Goal: Task Accomplishment & Management: Complete application form

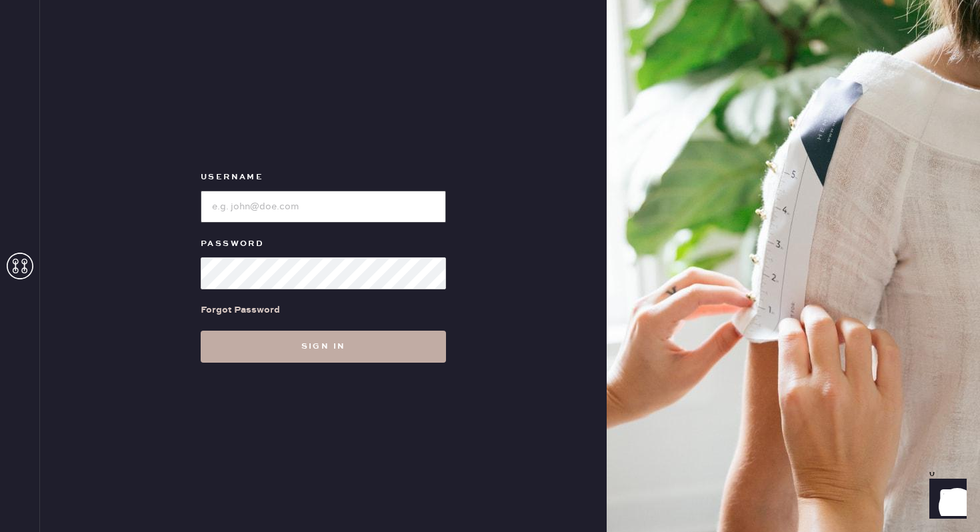
type input "reformationbroadwayplaza"
click at [254, 331] on button "Sign in" at bounding box center [323, 347] width 245 height 32
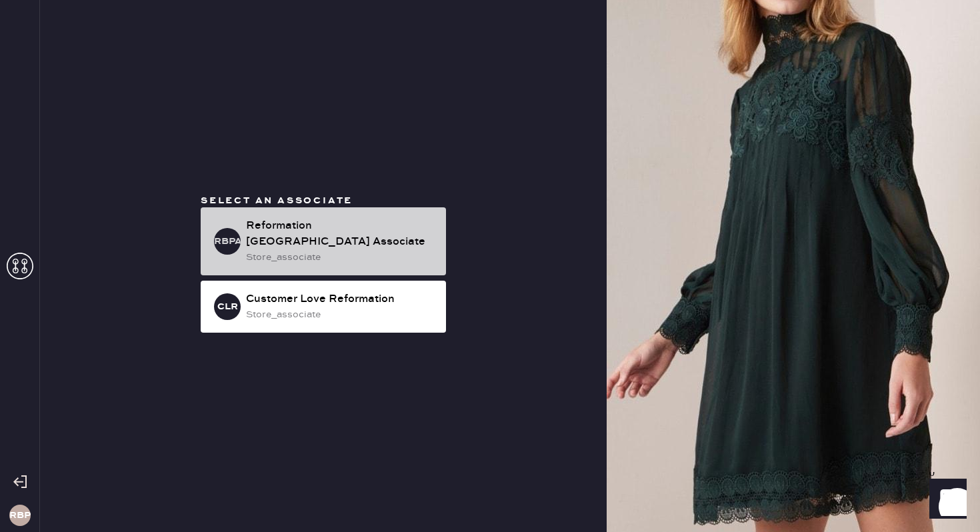
click at [325, 233] on div "Reformation [GEOGRAPHIC_DATA] Associate" at bounding box center [340, 234] width 189 height 32
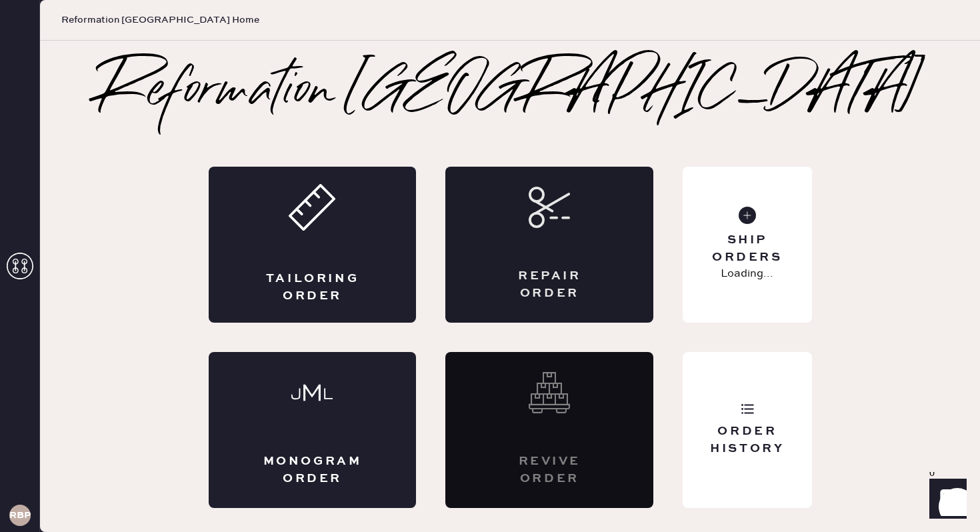
click at [511, 217] on div "Repair Order" at bounding box center [549, 245] width 208 height 156
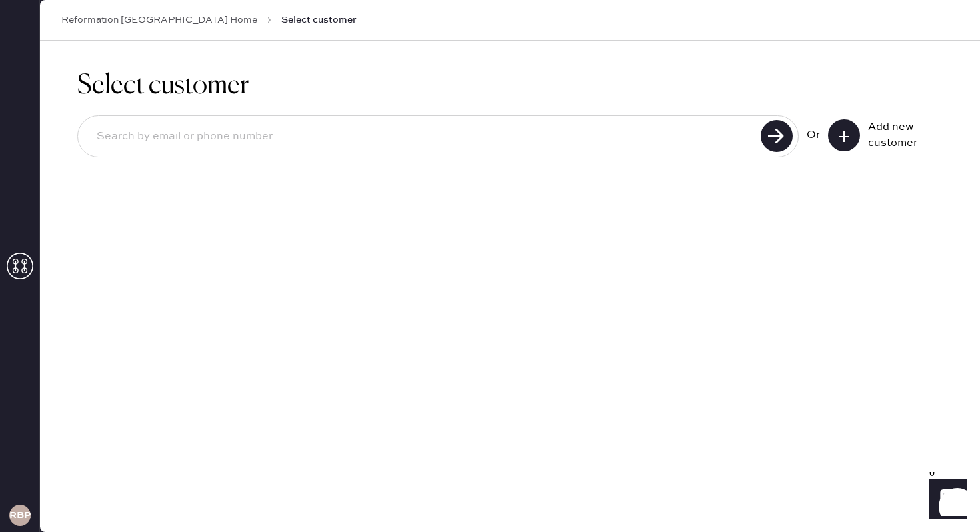
click at [837, 141] on icon at bounding box center [843, 136] width 13 height 13
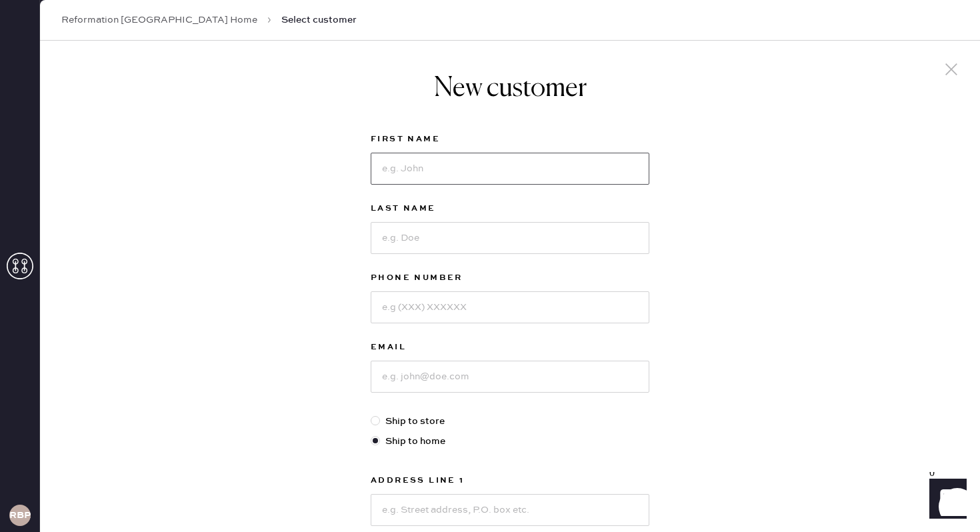
click at [589, 161] on input at bounding box center [510, 169] width 279 height 32
type input "Mursal"
click at [549, 225] on input at bounding box center [510, 238] width 279 height 32
type input "[PERSON_NAME]"
click at [499, 315] on input at bounding box center [510, 307] width 279 height 32
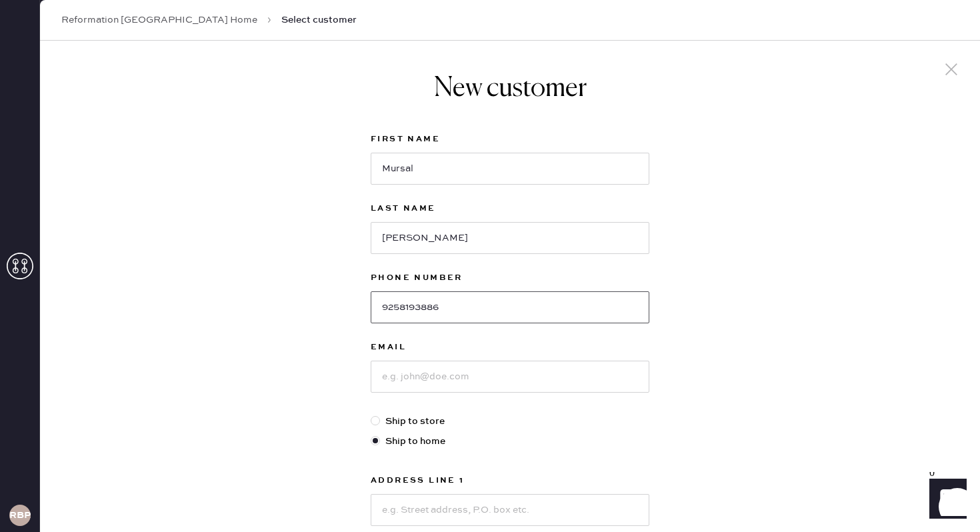
type input "9258193886"
click at [502, 387] on input at bounding box center [510, 377] width 279 height 32
type input "[EMAIL_ADDRESS][DOMAIN_NAME]"
click at [713, 382] on div "New customer First Name [PERSON_NAME] Last Name [PERSON_NAME] Phone Number [PHO…" at bounding box center [510, 454] width 940 height 827
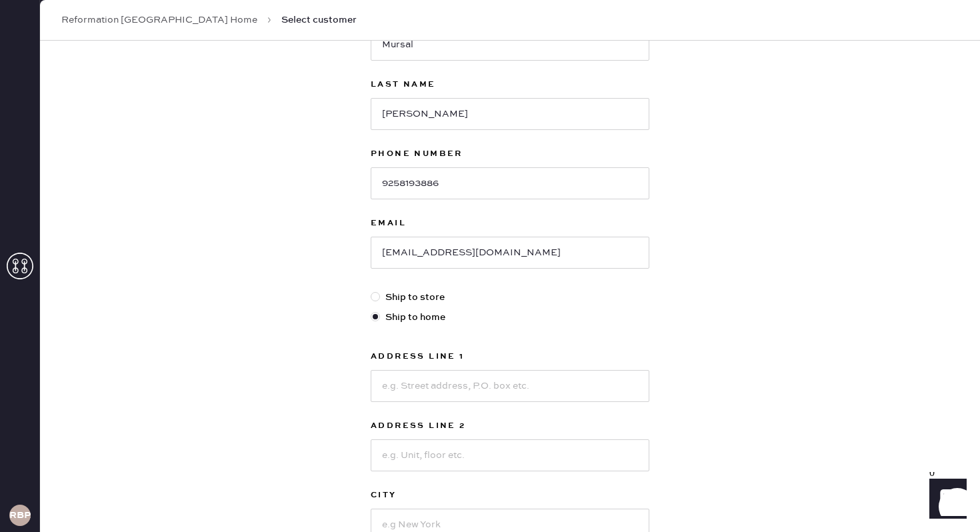
scroll to position [133, 0]
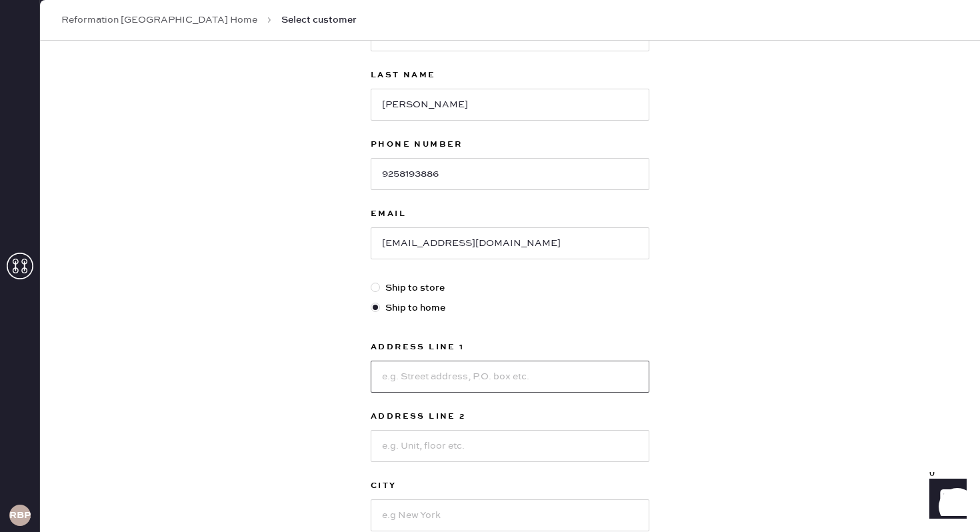
click at [578, 370] on input at bounding box center [510, 377] width 279 height 32
type input "[STREET_ADDRESS]"
click at [835, 424] on div "New customer First Name [PERSON_NAME] Last Name [PERSON_NAME] Phone Number [PHO…" at bounding box center [510, 320] width 940 height 827
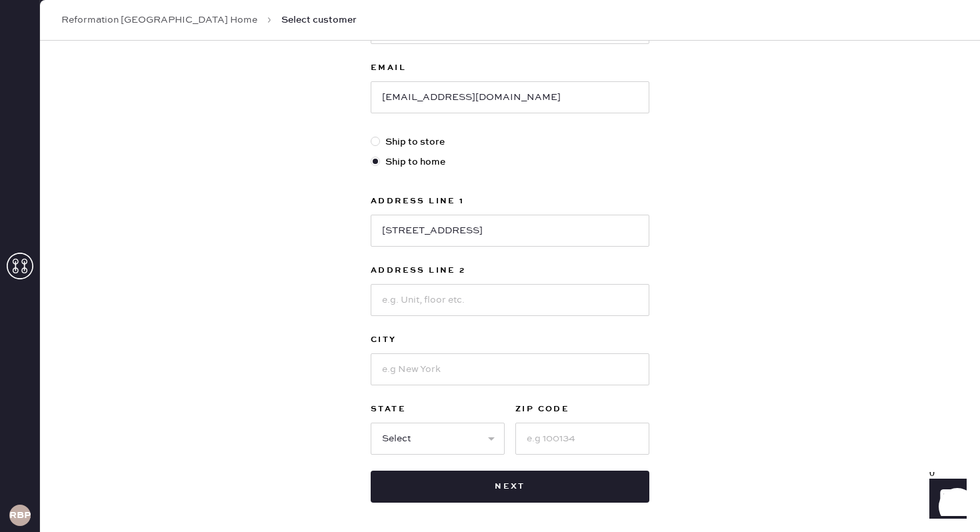
scroll to position [335, 0]
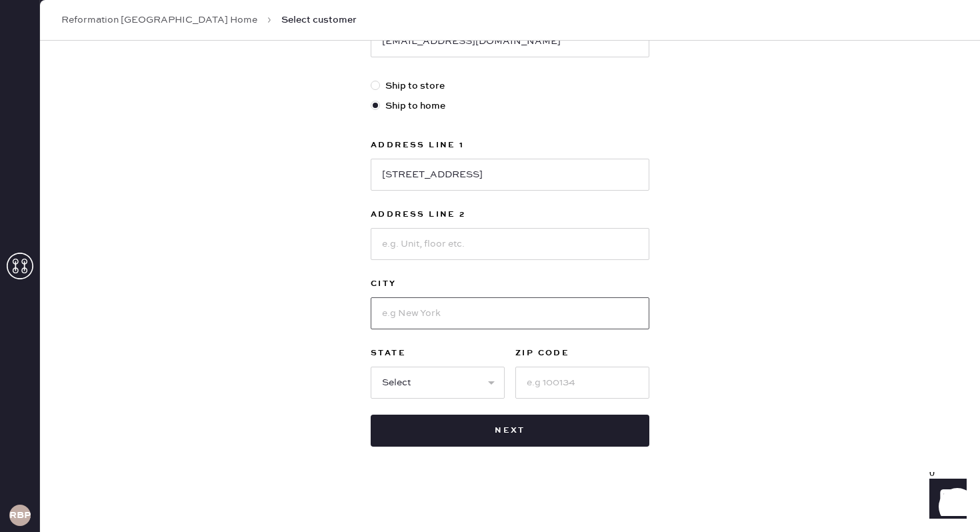
click at [537, 315] on input at bounding box center [510, 313] width 279 height 32
type input "San [PERSON_NAME]"
click at [550, 389] on input at bounding box center [582, 383] width 134 height 32
type input "94582"
click at [407, 391] on select "Select AK AL AR AZ CA CO CT [GEOGRAPHIC_DATA] DE FL [GEOGRAPHIC_DATA] HI [GEOGR…" at bounding box center [438, 383] width 134 height 32
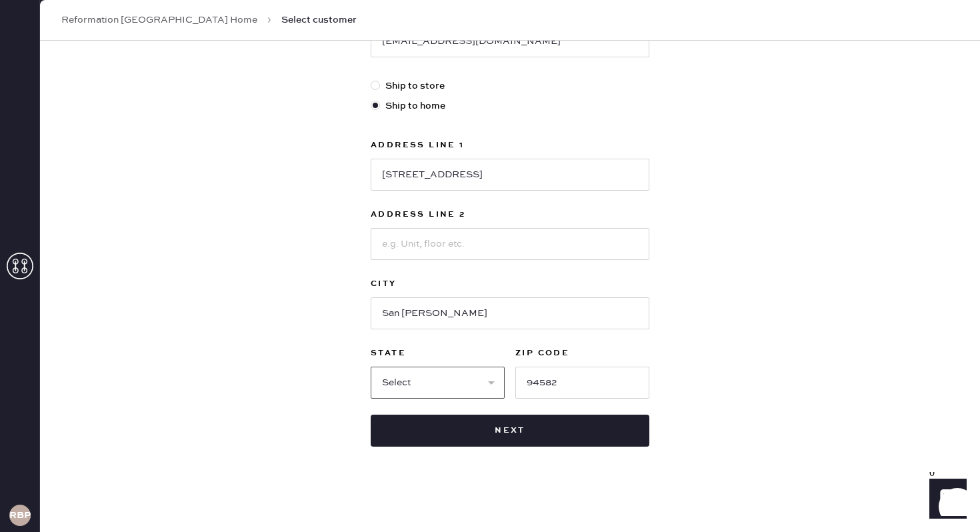
select select "CA"
click at [736, 261] on div "New customer First Name [PERSON_NAME] Last Name [PERSON_NAME] Phone Number [PHO…" at bounding box center [510, 118] width 940 height 827
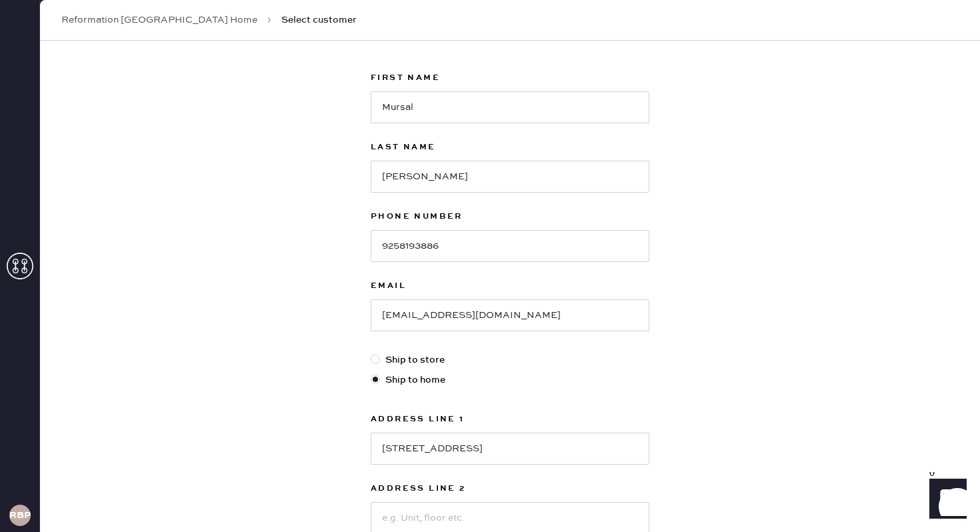
scroll to position [15, 0]
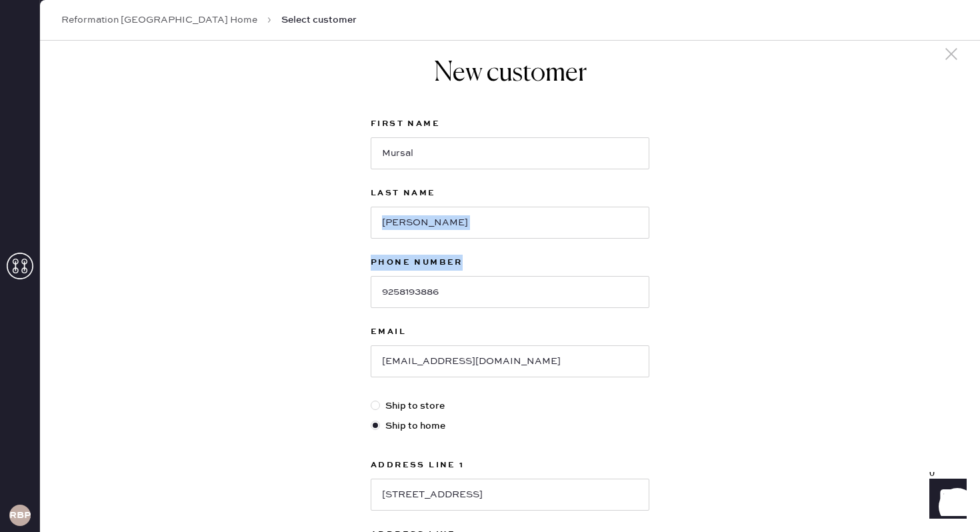
click at [874, 255] on div "New customer First Name [PERSON_NAME] Last Name [PERSON_NAME] Phone Number [PHO…" at bounding box center [510, 438] width 940 height 827
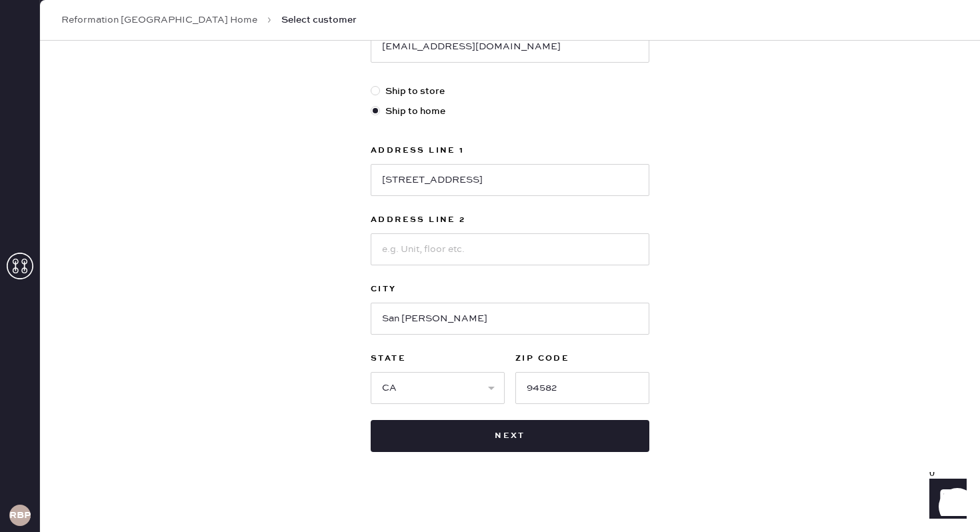
scroll to position [335, 0]
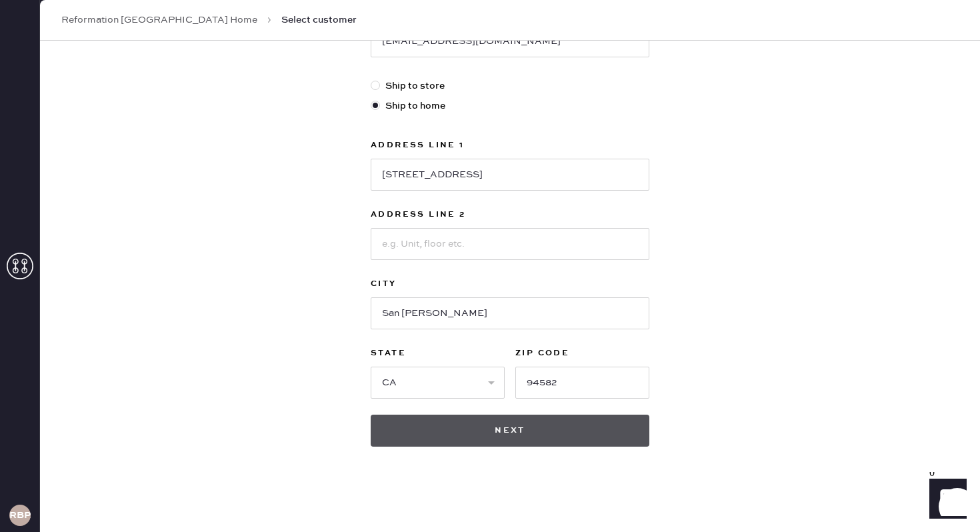
click at [602, 434] on button "Next" at bounding box center [510, 431] width 279 height 32
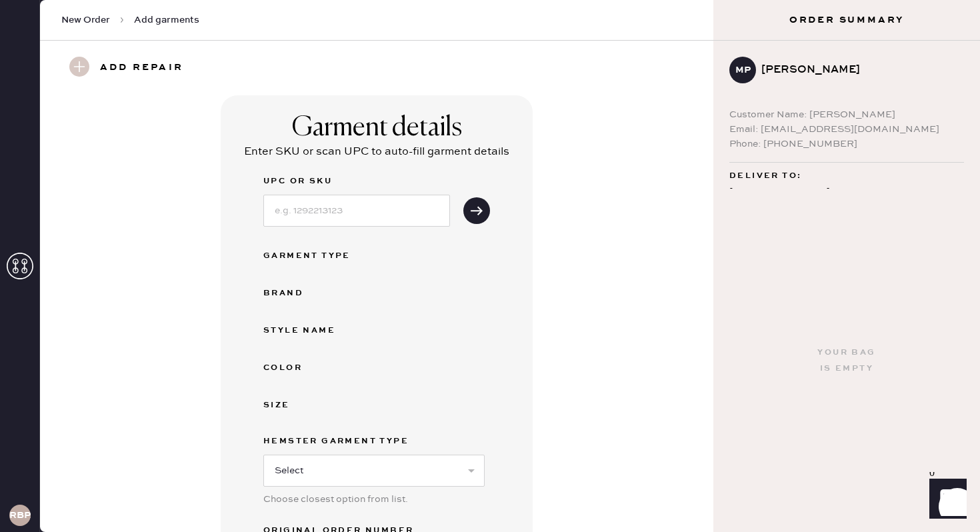
click at [603, 434] on div "Garment details Enter SKU or scan UPC to auto-fill garment details UPC or SKU G…" at bounding box center [376, 359] width 625 height 529
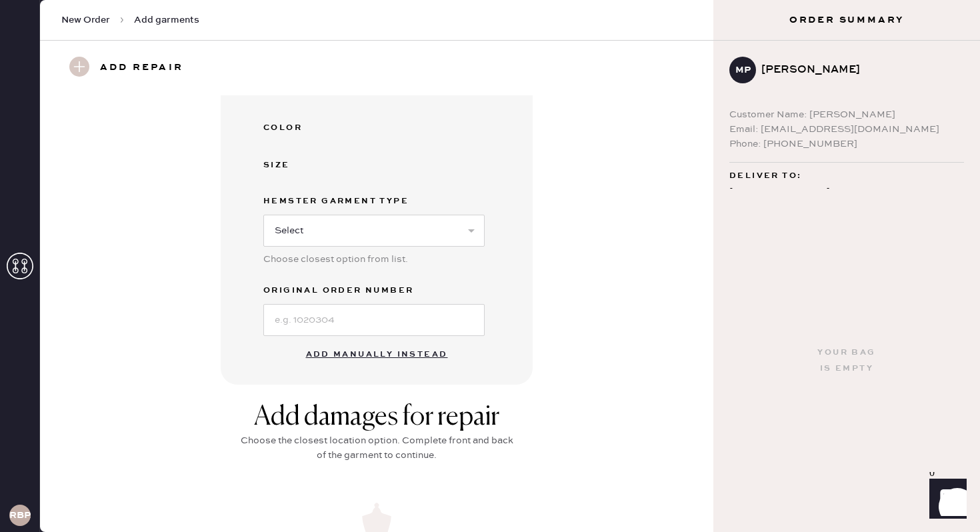
click at [377, 348] on button "Add manually instead" at bounding box center [377, 354] width 158 height 27
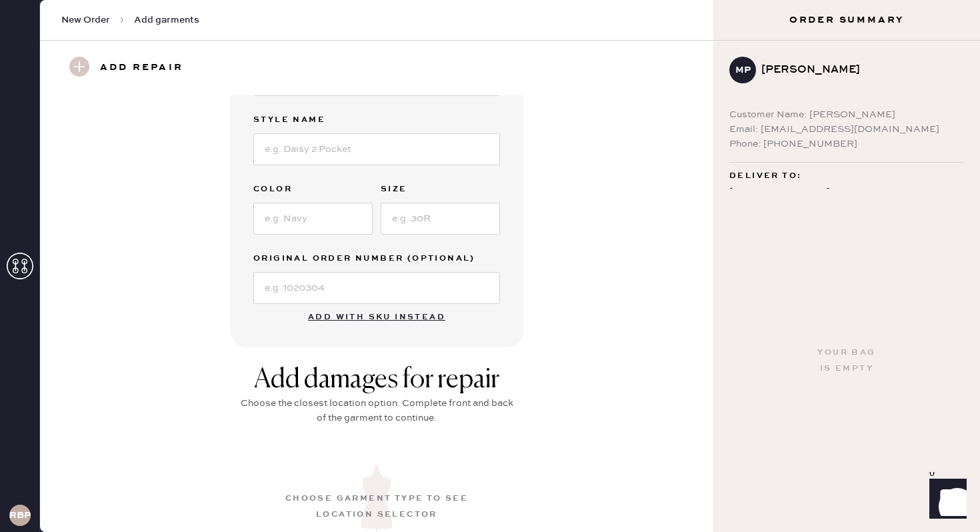
scroll to position [211, 0]
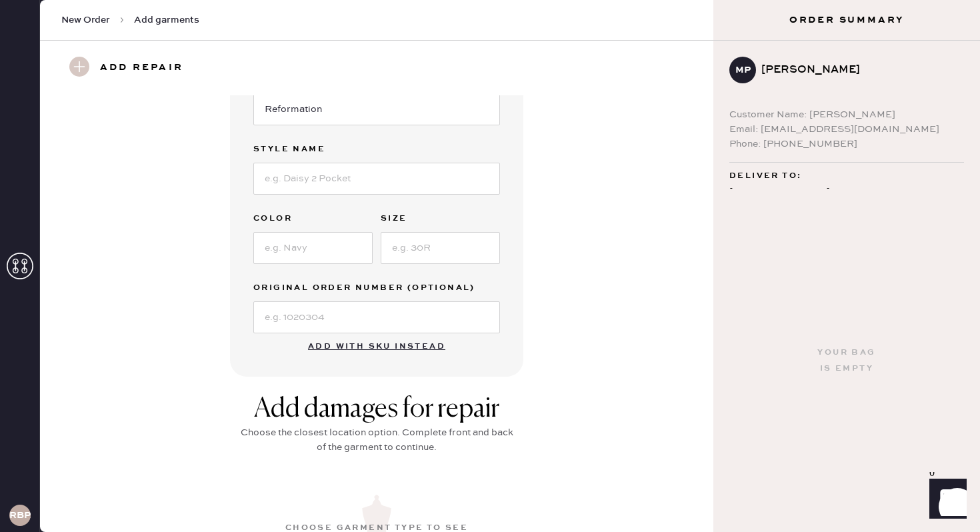
click at [675, 231] on div "Garment details Garment Type Select Basic Skirt Jeans Leggings Pants Shorts Bas…" at bounding box center [376, 131] width 625 height 492
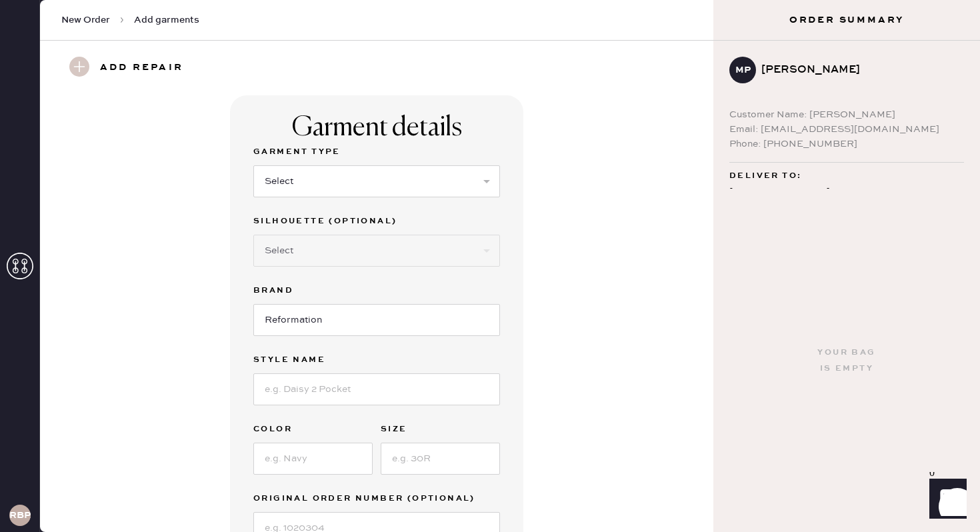
scroll to position [0, 0]
click at [478, 181] on select "Select Basic Skirt Jeans Leggings Pants Shorts Basic Sleeved Dress Basic Sleeve…" at bounding box center [376, 181] width 247 height 32
select select "4"
click at [369, 396] on input at bounding box center [376, 389] width 247 height 32
type input "vida low rise pant"
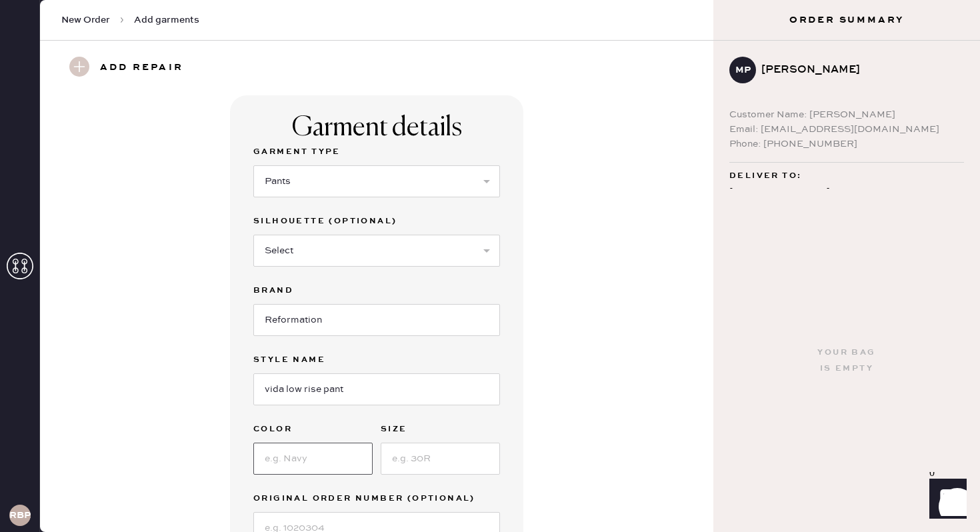
click at [320, 458] on input at bounding box center [312, 459] width 119 height 32
type input "blk"
click at [419, 461] on input at bounding box center [440, 459] width 119 height 32
type input "4"
click at [623, 437] on div "Garment details Garment Type Select Basic Skirt Jeans Leggings Pants Shorts Bas…" at bounding box center [376, 341] width 625 height 492
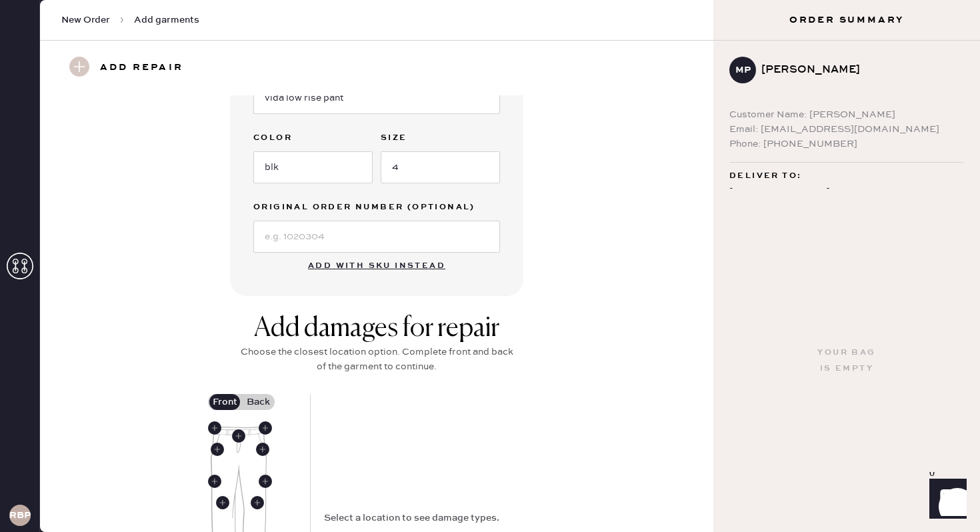
scroll to position [293, 0]
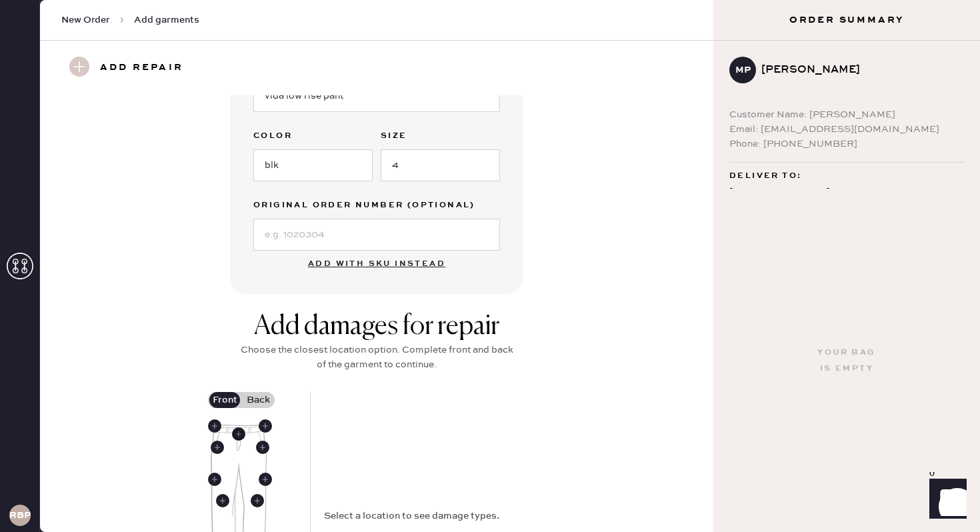
click at [242, 433] on use at bounding box center [238, 433] width 13 height 13
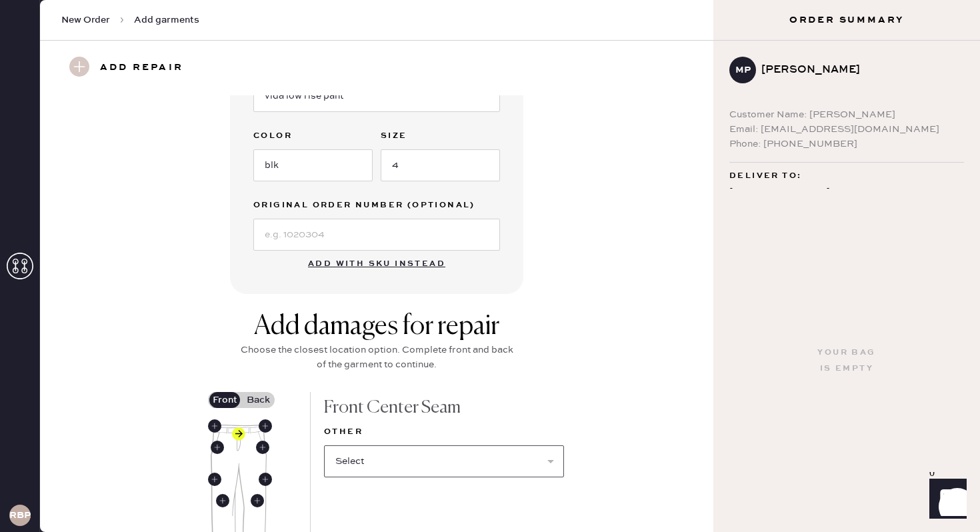
click at [524, 452] on select "Select Broken / Ripped Hem Broken Beads Broken Belt Loop Broken Button Broken E…" at bounding box center [444, 461] width 240 height 32
select select "1695"
select select
click at [649, 365] on div "Add damages for repair Choose the closest location option. Complete front and b…" at bounding box center [376, 514] width 625 height 407
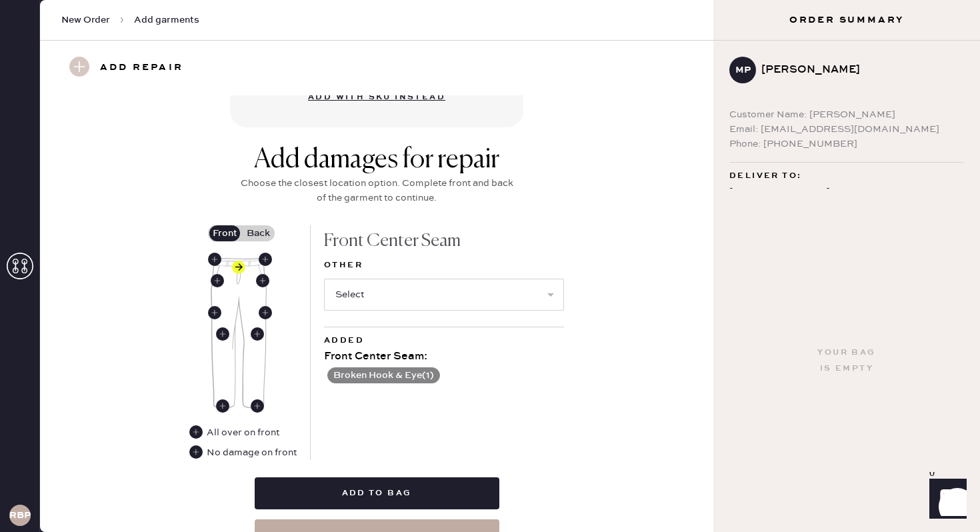
scroll to position [480, 0]
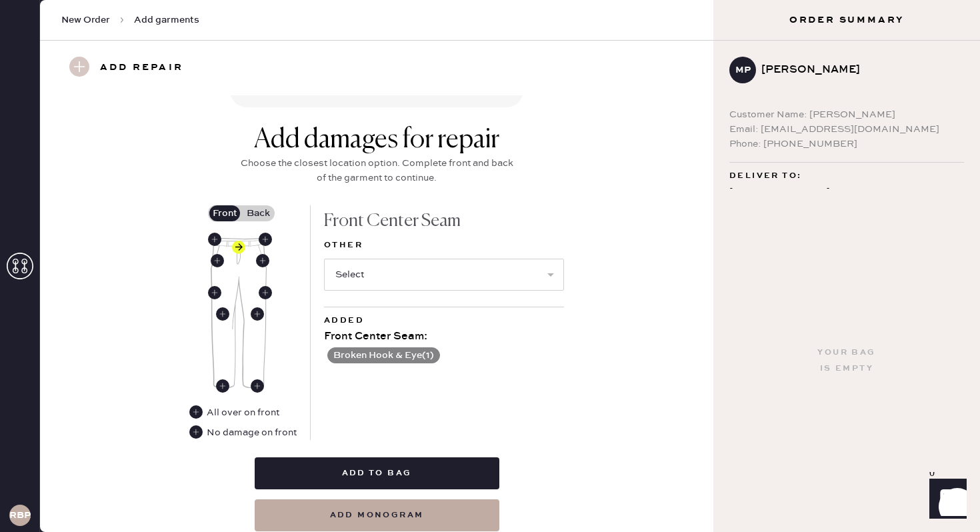
click at [253, 216] on label "Back" at bounding box center [257, 213] width 33 height 16
click at [258, 213] on input "Back" at bounding box center [258, 213] width 0 height 0
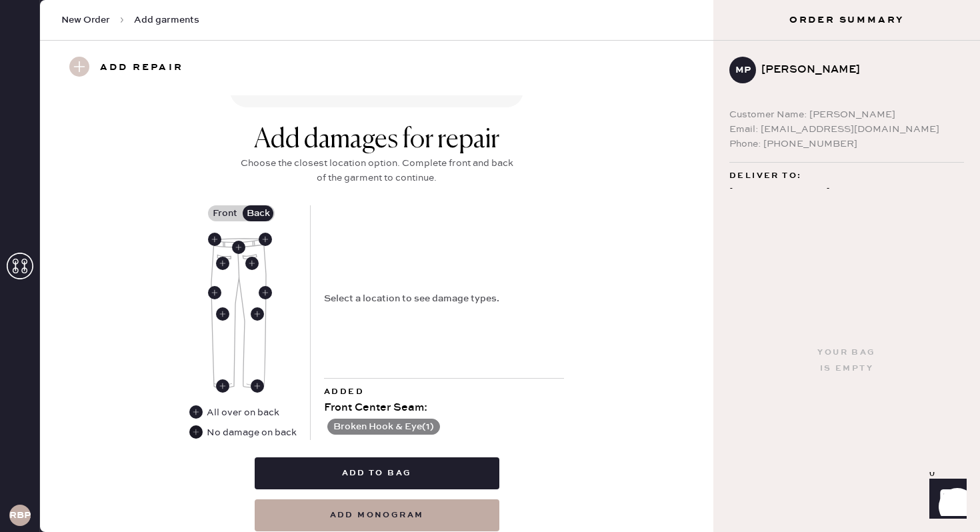
click at [199, 431] on use at bounding box center [195, 431] width 13 height 13
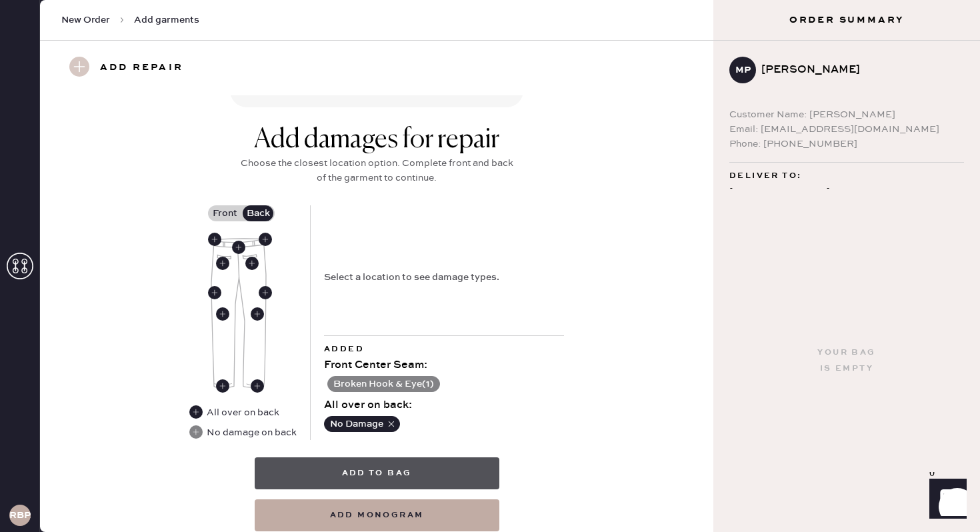
click at [371, 474] on button "Add to bag" at bounding box center [377, 473] width 245 height 32
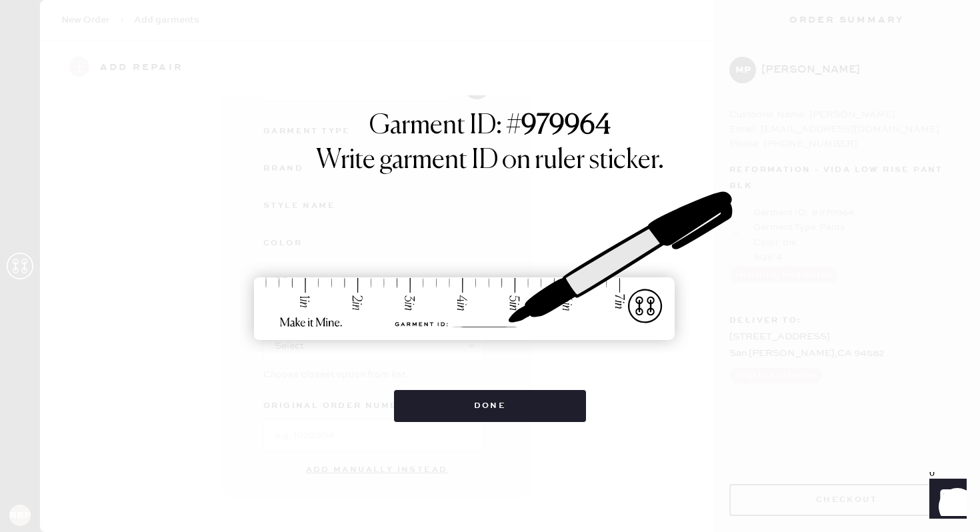
scroll to position [124, 0]
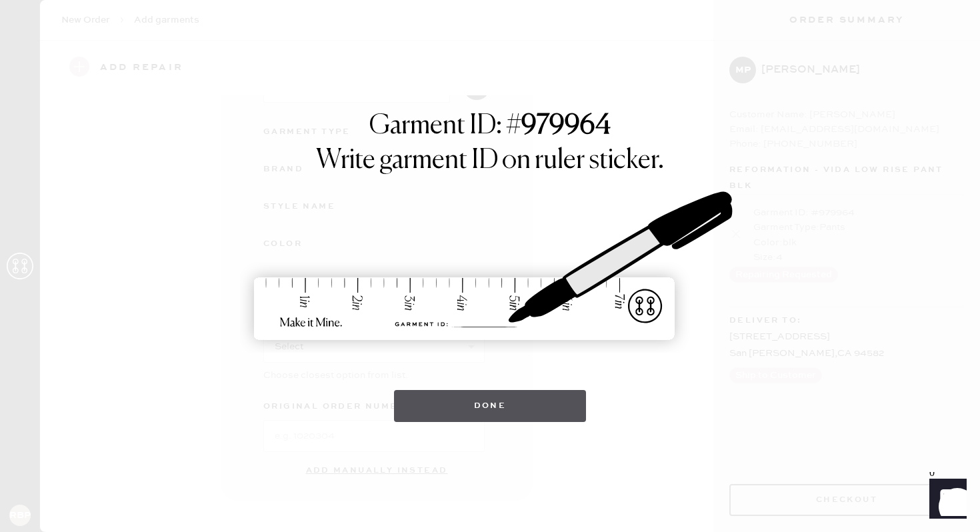
click at [549, 394] on button "Done" at bounding box center [490, 406] width 193 height 32
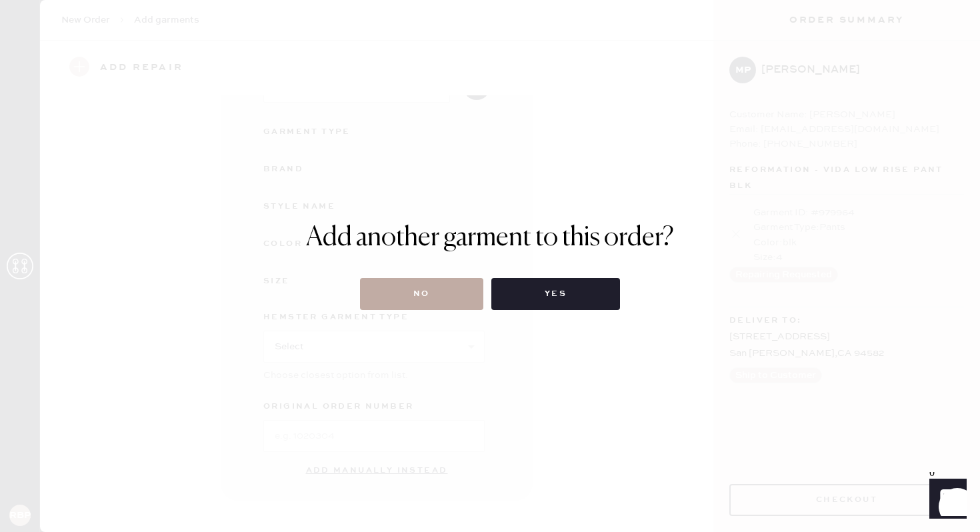
click at [451, 305] on button "No" at bounding box center [421, 294] width 123 height 32
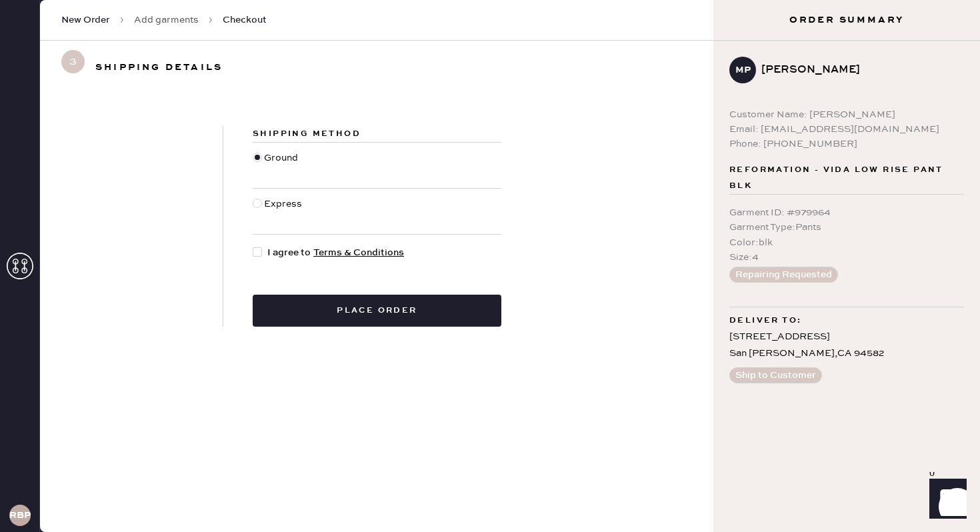
click at [260, 255] on div at bounding box center [257, 251] width 9 height 9
click at [253, 246] on input "I agree to Terms & Conditions" at bounding box center [253, 245] width 1 height 1
checkbox input "true"
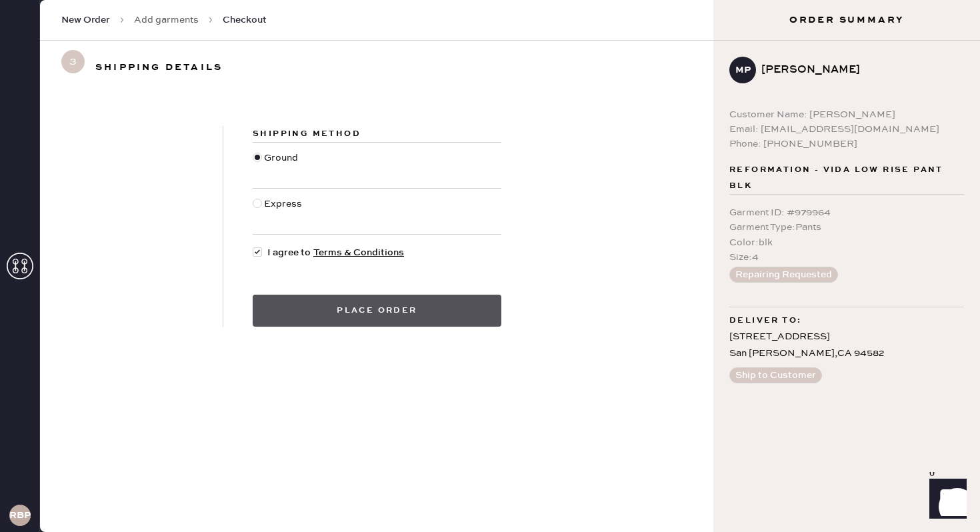
click at [291, 304] on button "Place order" at bounding box center [377, 311] width 249 height 32
